Goal: Check status

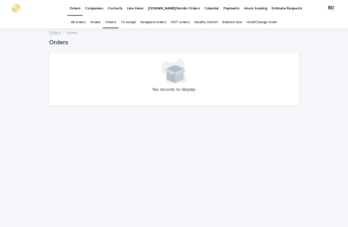
scroll to position [16, 0]
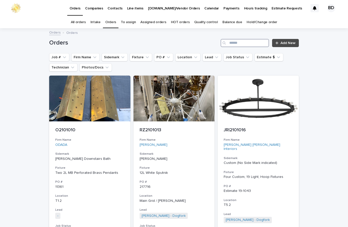
click at [235, 39] on input "Search" at bounding box center [245, 43] width 48 height 8
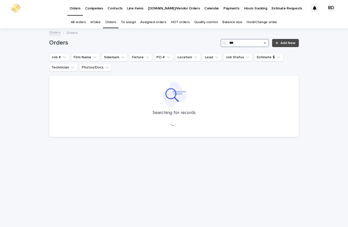
type input "****"
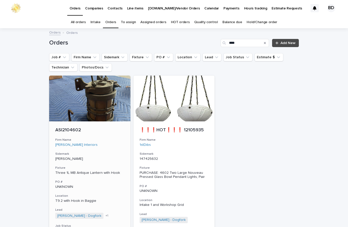
click at [80, 128] on p "ASI2104602" at bounding box center [89, 131] width 69 height 6
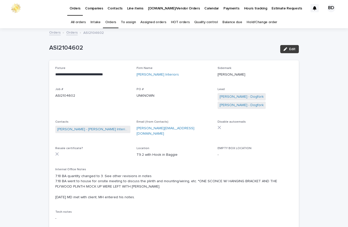
click at [290, 47] on span "Edit" at bounding box center [292, 49] width 6 height 4
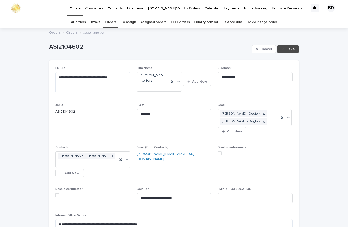
click at [221, 152] on span at bounding box center [220, 154] width 4 height 4
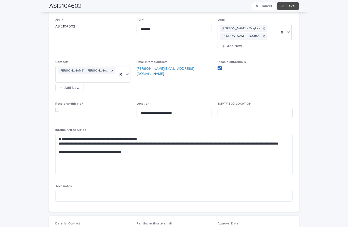
scroll to position [66, 0]
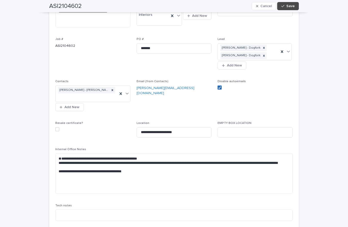
click at [221, 86] on span at bounding box center [220, 88] width 4 height 4
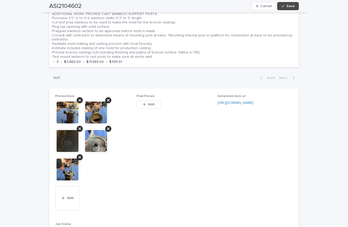
scroll to position [525, 0]
click at [254, 101] on link "[URL][DOMAIN_NAME]" at bounding box center [236, 103] width 36 height 4
